Goal: Task Accomplishment & Management: Manage account settings

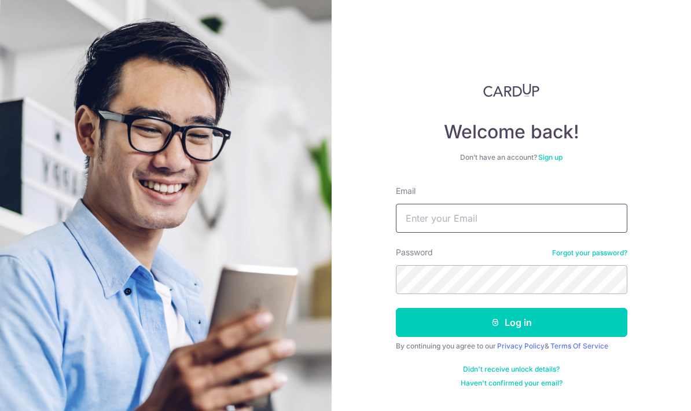
click at [578, 214] on input "Email" at bounding box center [511, 218] width 231 height 29
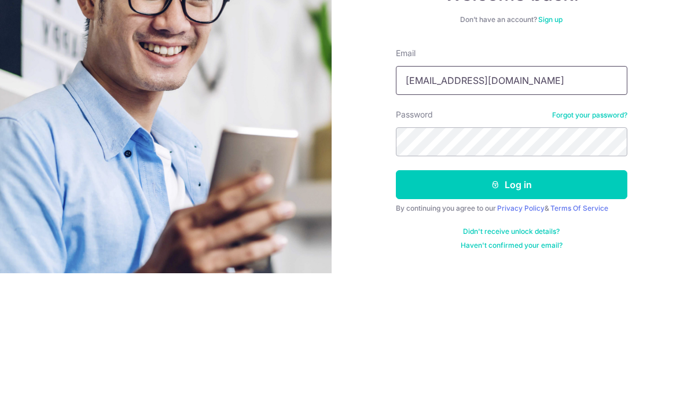
type input "[EMAIL_ADDRESS][DOMAIN_NAME]"
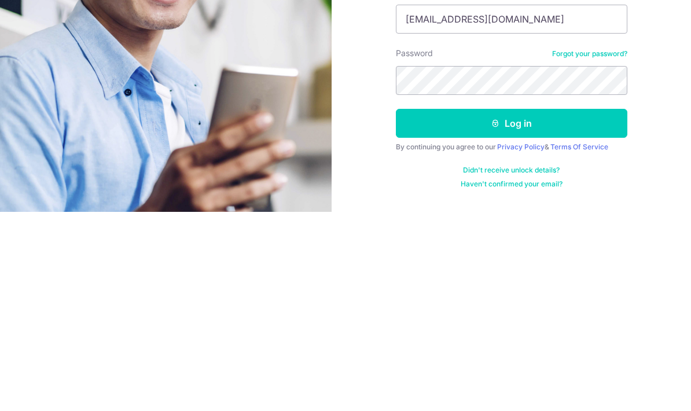
click at [673, 108] on div "Welcome back! Don’t have an account? Sign up Email hazhimbasheer@gmail.com Pass…" at bounding box center [510, 205] width 359 height 411
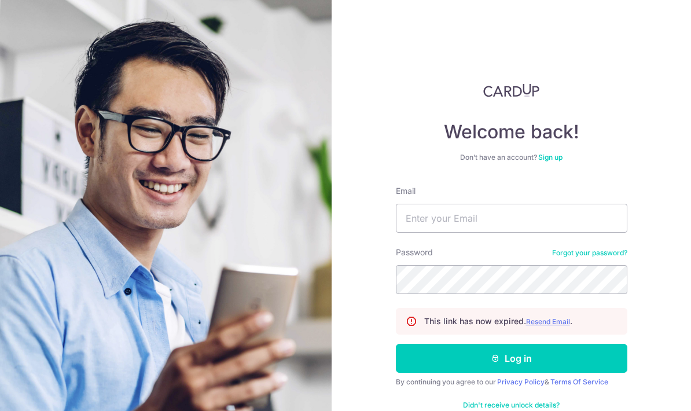
click at [556, 319] on u "Resend Email" at bounding box center [548, 321] width 44 height 9
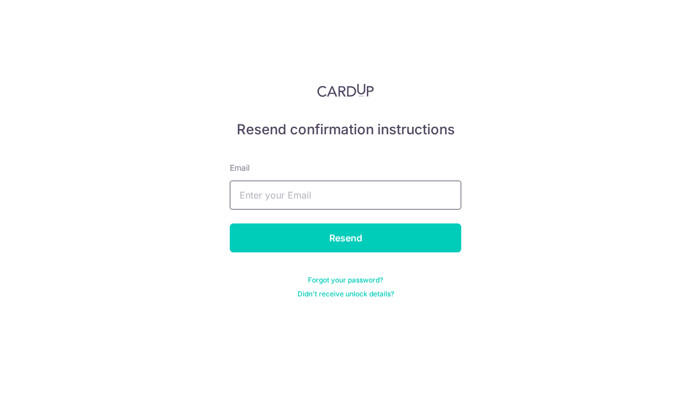
click at [393, 193] on input "text" at bounding box center [345, 194] width 231 height 29
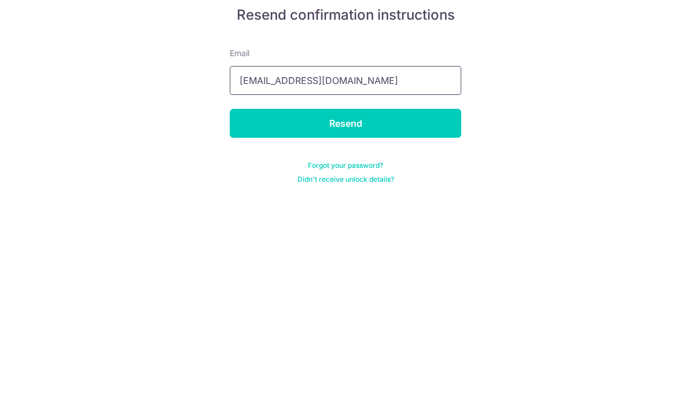
type input "[EMAIL_ADDRESS][DOMAIN_NAME]"
click at [438, 223] on input "Resend" at bounding box center [345, 237] width 231 height 29
